Goal: Task Accomplishment & Management: Manage account settings

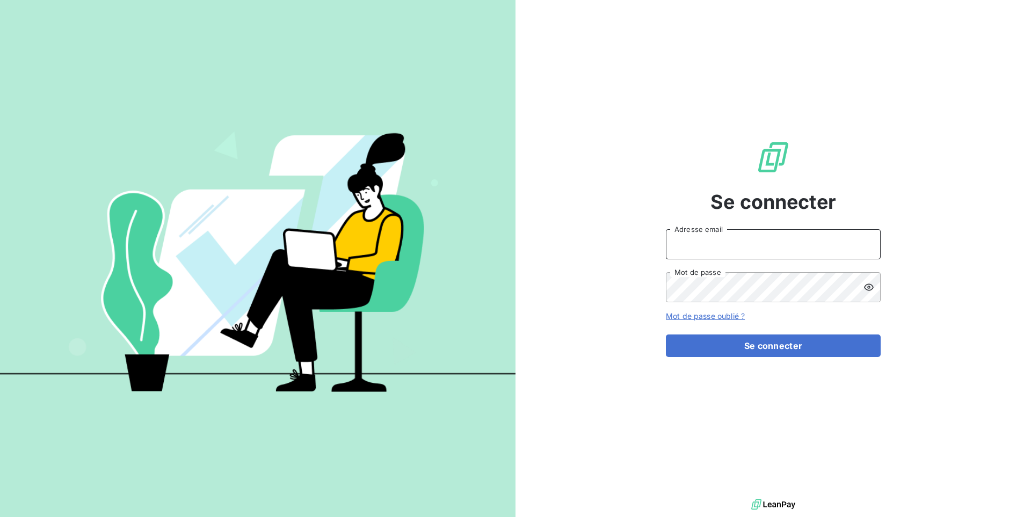
click at [721, 253] on input "Adresse email" at bounding box center [773, 244] width 215 height 30
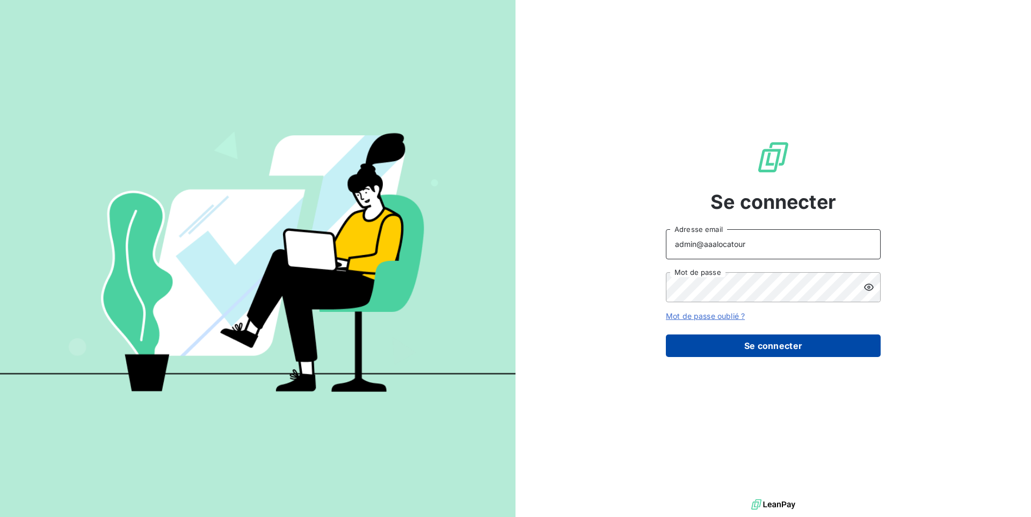
type input "admin@aaalocatour"
click at [763, 335] on button "Se connecter" at bounding box center [773, 346] width 215 height 23
click at [763, 339] on button "Se connecter" at bounding box center [773, 346] width 215 height 23
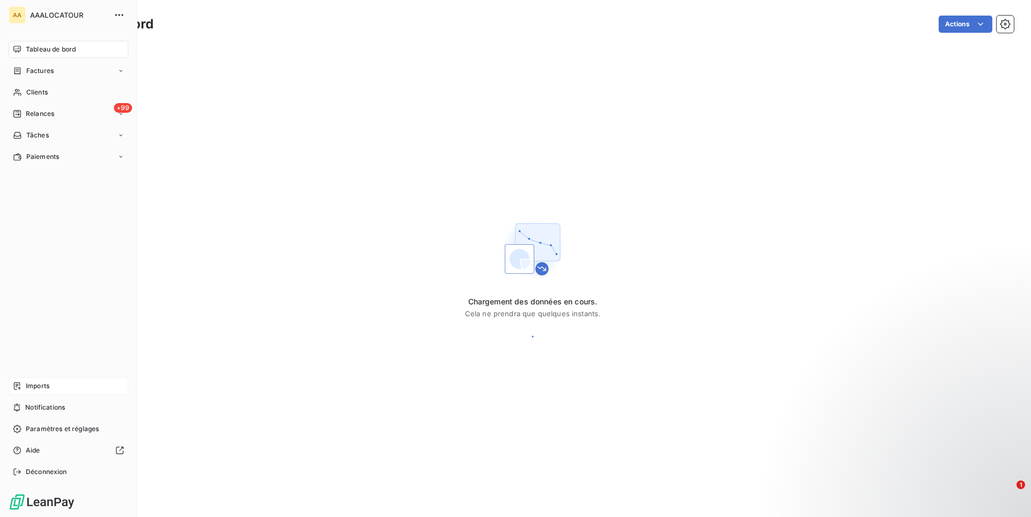
click at [46, 382] on span "Imports" at bounding box center [38, 386] width 24 height 10
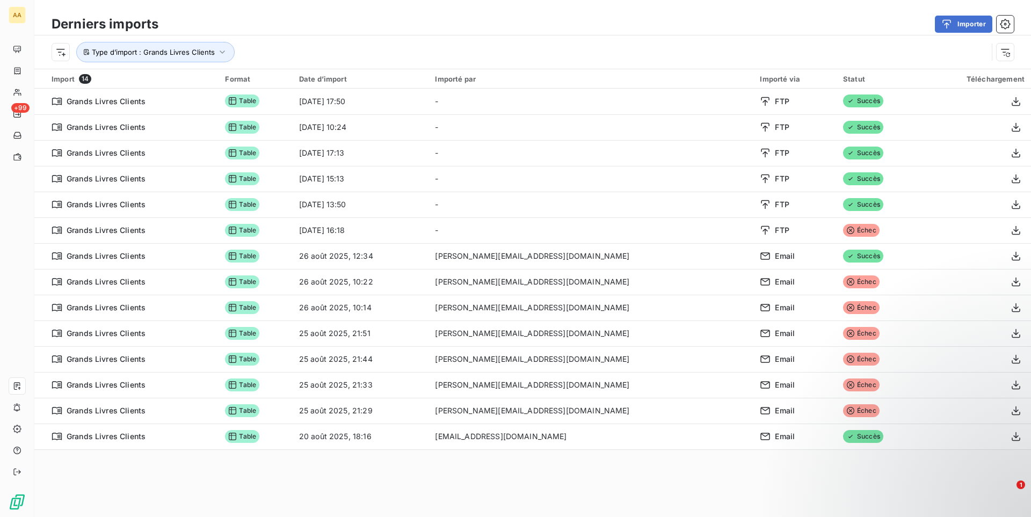
click at [646, 38] on div "Type d’import : Grands Livres Clients" at bounding box center [532, 51] width 997 height 33
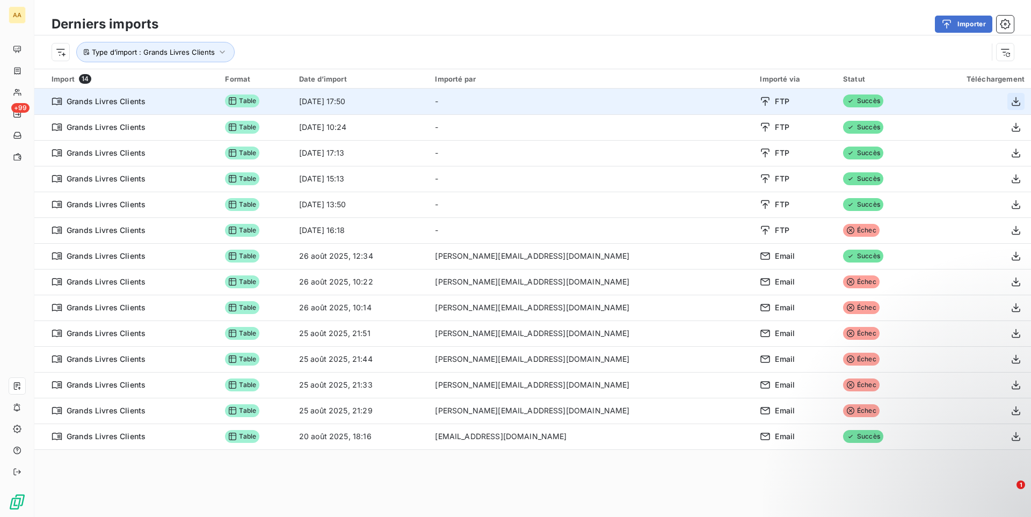
click at [1016, 102] on icon "button" at bounding box center [1016, 101] width 9 height 9
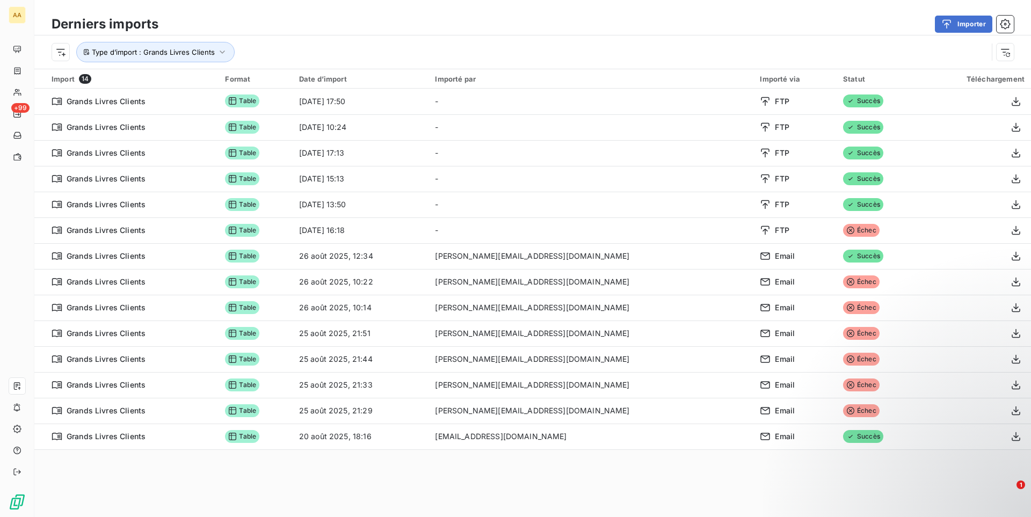
click at [330, 484] on div "Import 14 Format Date d’import Importé par Importé via Statut Téléchargement Gr…" at bounding box center [532, 277] width 997 height 417
click at [460, 35] on div "Derniers imports Importer" at bounding box center [532, 24] width 997 height 23
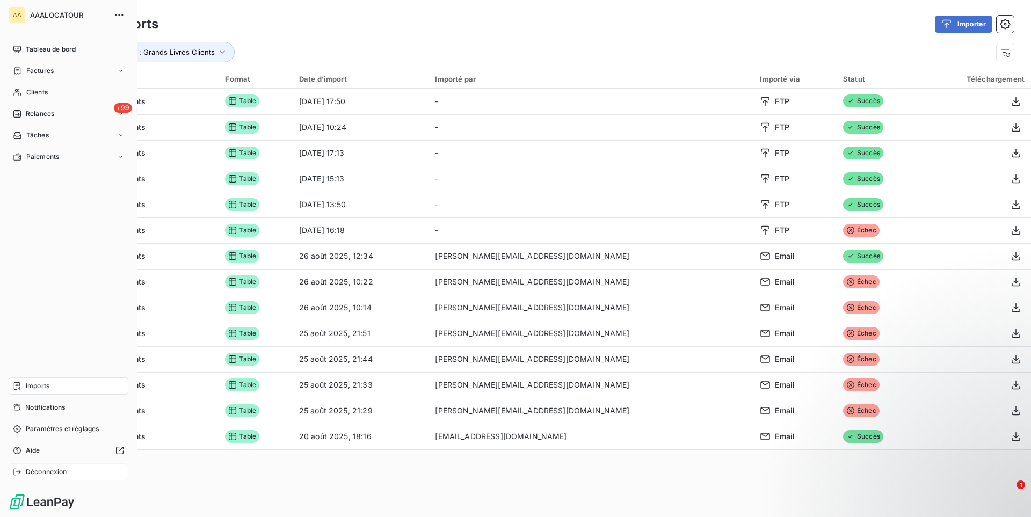
click at [37, 468] on span "Déconnexion" at bounding box center [46, 472] width 41 height 10
